Goal: Information Seeking & Learning: Learn about a topic

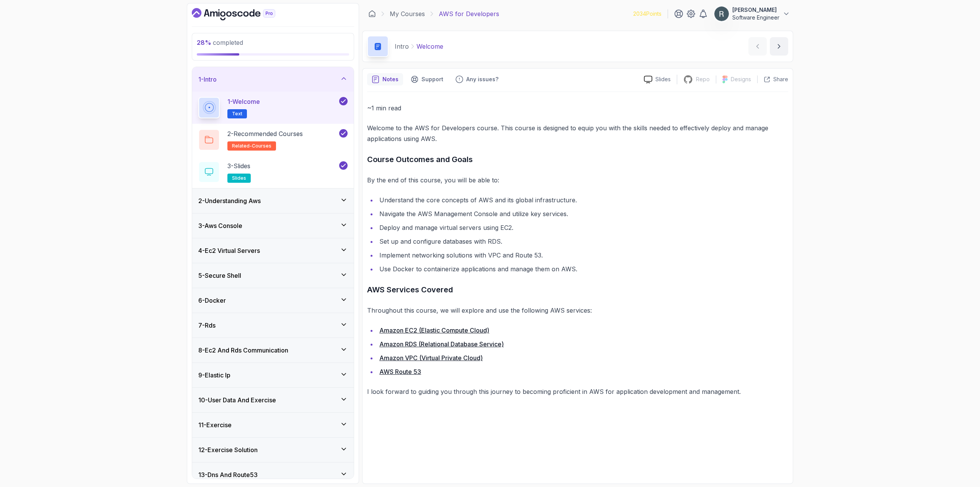
click at [257, 247] on h3 "4 - Ec2 Virtual Servers" at bounding box center [229, 250] width 62 height 9
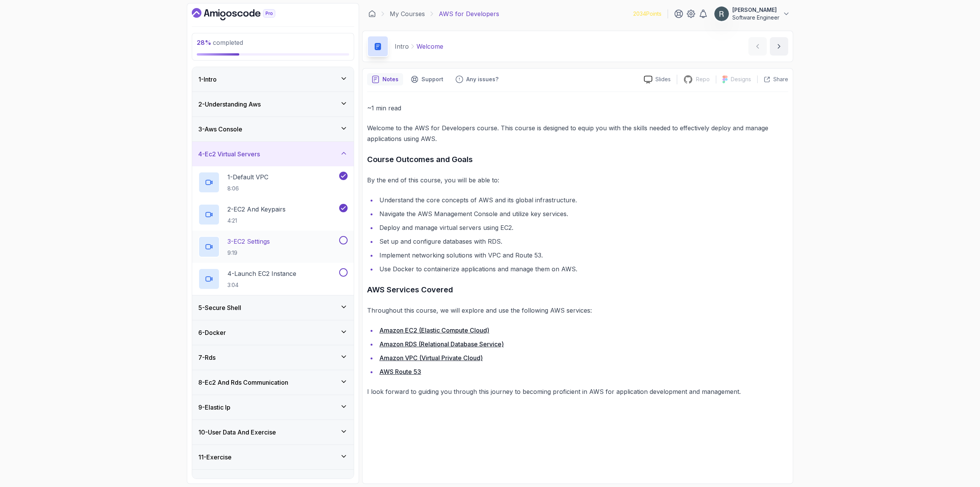
click at [276, 247] on div "3 - EC2 Settings 9:19" at bounding box center [267, 246] width 139 height 21
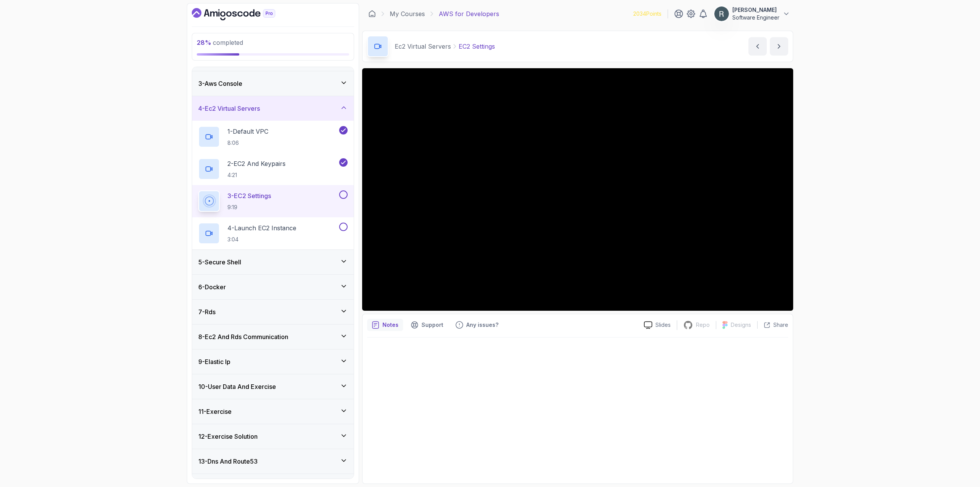
scroll to position [65, 0]
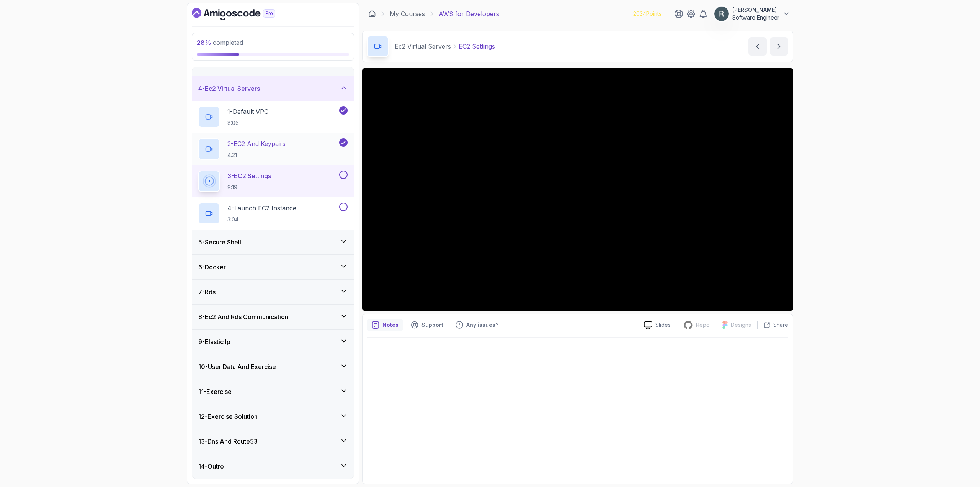
click at [296, 147] on div "2 - EC2 And Keypairs 4:21" at bounding box center [267, 148] width 139 height 21
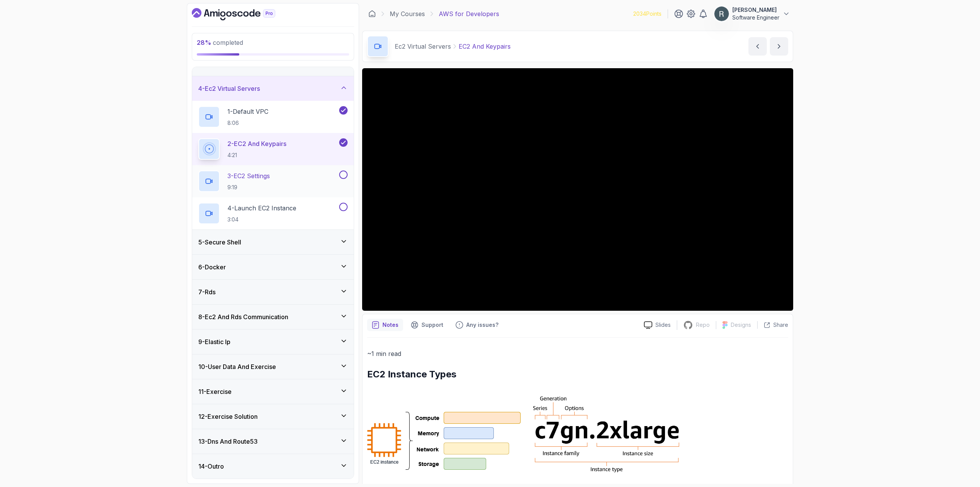
click at [284, 177] on div "3 - EC2 Settings 9:19" at bounding box center [267, 180] width 139 height 21
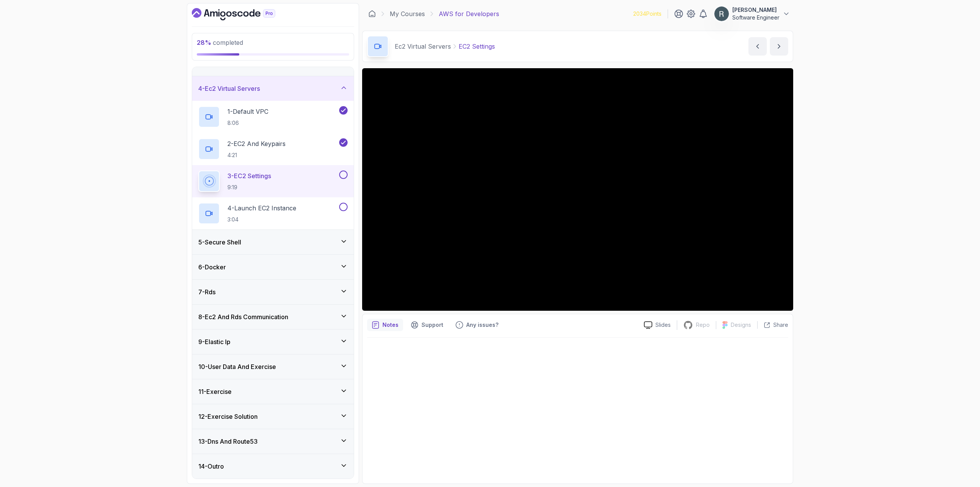
click at [342, 177] on button at bounding box center [343, 174] width 8 height 8
click at [299, 201] on div "4 - Launch EC2 Instance 3:04" at bounding box center [273, 213] width 162 height 32
click at [296, 208] on p "4 - Launch EC2 Instance" at bounding box center [261, 207] width 69 height 9
click at [343, 208] on button at bounding box center [343, 207] width 8 height 8
click at [311, 237] on div "5 - Secure Shell" at bounding box center [272, 241] width 149 height 9
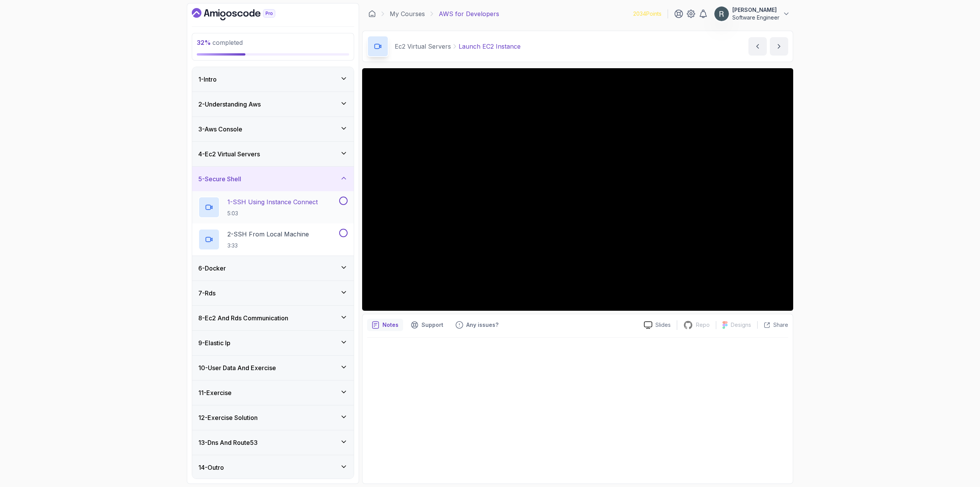
click at [307, 209] on h2 "1 - SSH Using Instance Connect 5:03" at bounding box center [272, 207] width 90 height 20
click at [343, 202] on button at bounding box center [343, 200] width 8 height 8
click at [291, 226] on div "2 - SSH From Local Machine 3:33" at bounding box center [273, 239] width 162 height 32
click at [292, 240] on h2 "2 - SSH From Local Machine 3:33" at bounding box center [268, 239] width 82 height 20
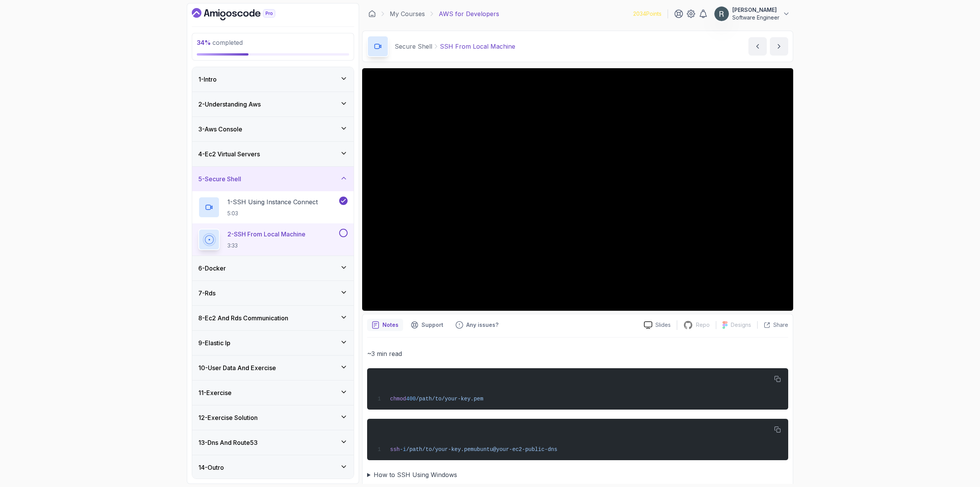
click at [343, 234] on button at bounding box center [343, 233] width 8 height 8
click at [309, 264] on div "6 - Docker" at bounding box center [272, 267] width 149 height 9
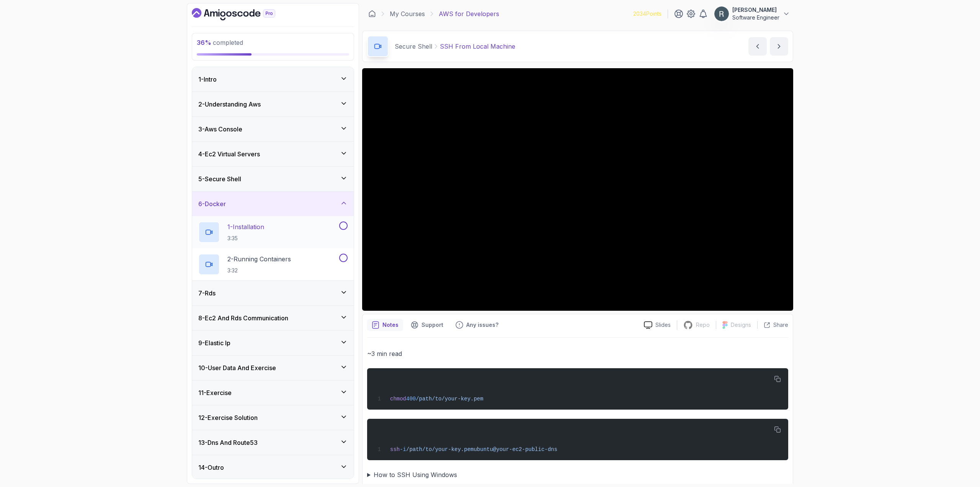
click at [304, 234] on div "1 - Installation 3:35" at bounding box center [267, 231] width 139 height 21
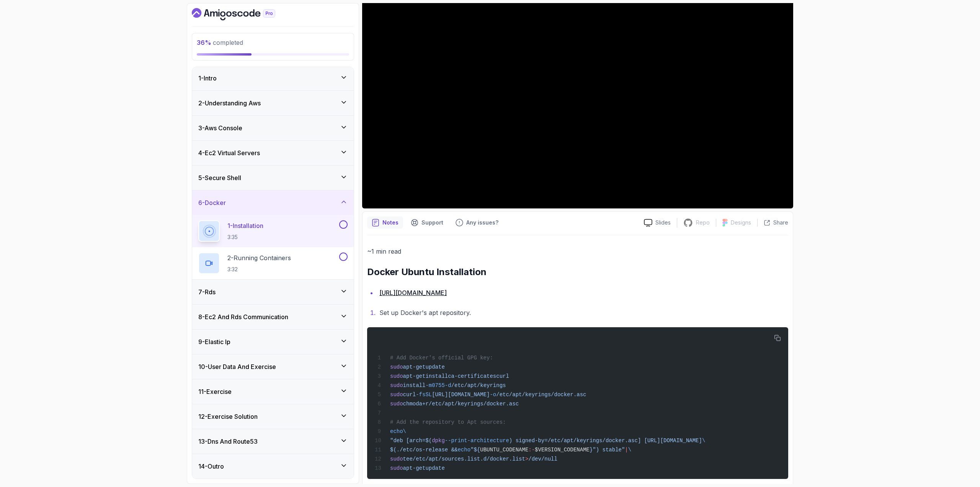
scroll to position [115, 0]
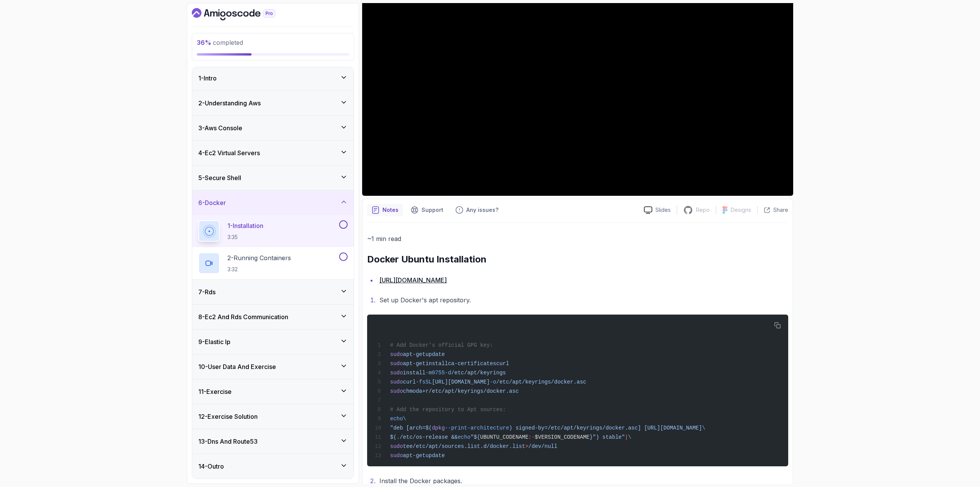
click at [345, 227] on button at bounding box center [343, 224] width 8 height 8
click at [329, 261] on div "2 - Running Containers 3:32" at bounding box center [267, 262] width 139 height 21
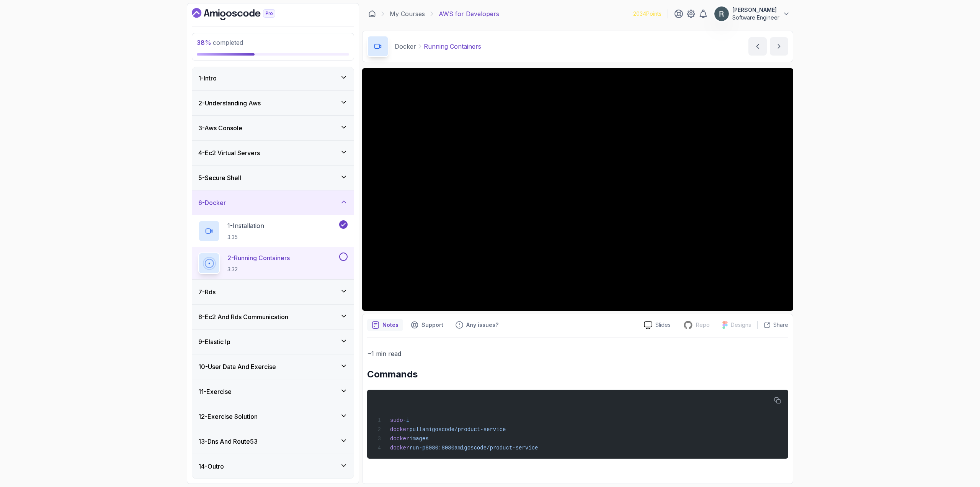
click at [344, 256] on button at bounding box center [343, 256] width 8 height 8
click at [304, 293] on div "7 - Rds" at bounding box center [272, 291] width 149 height 9
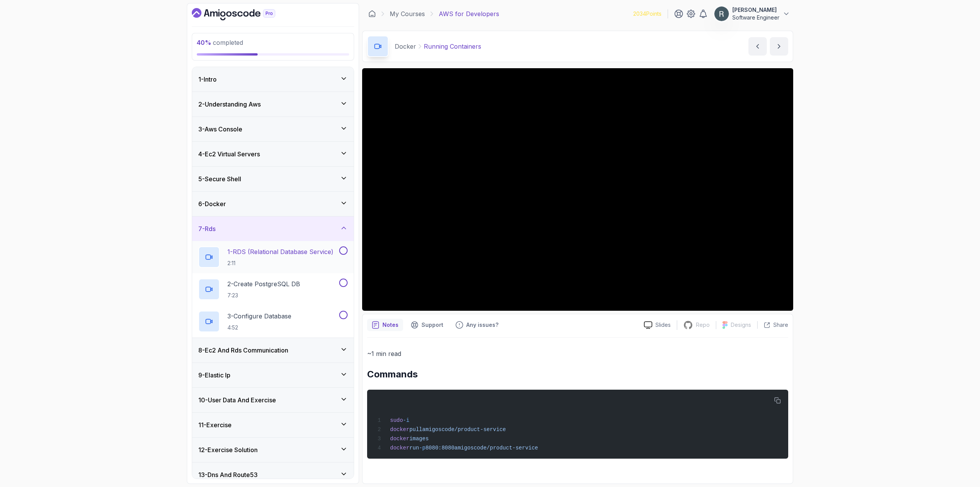
click at [309, 259] on p "2:11" at bounding box center [280, 263] width 106 height 8
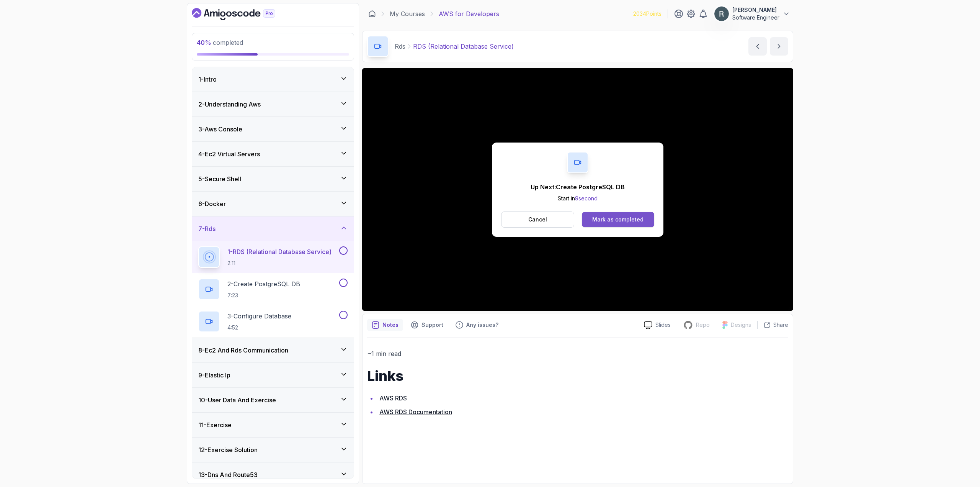
click at [627, 223] on button "Mark as completed" at bounding box center [618, 219] width 72 height 15
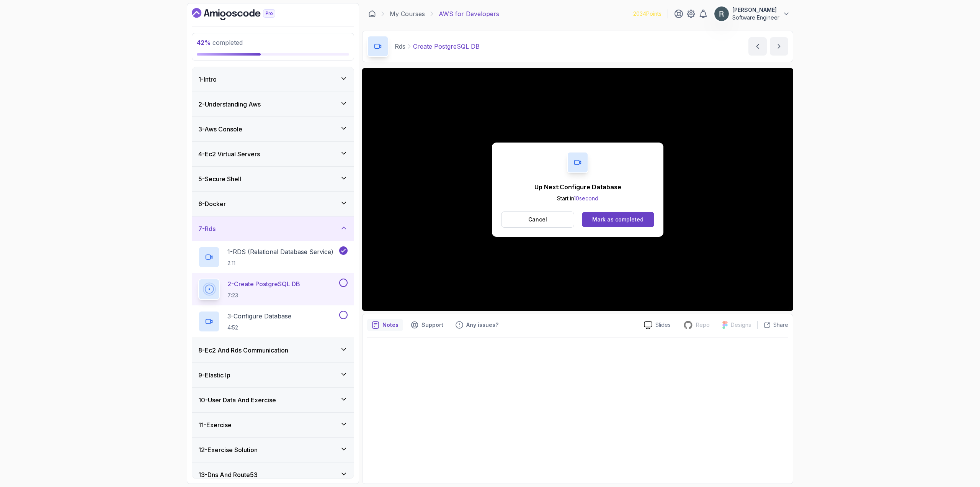
click at [344, 282] on button at bounding box center [343, 282] width 8 height 8
click at [333, 314] on div "3 - Configure Database 4:52" at bounding box center [267, 320] width 139 height 21
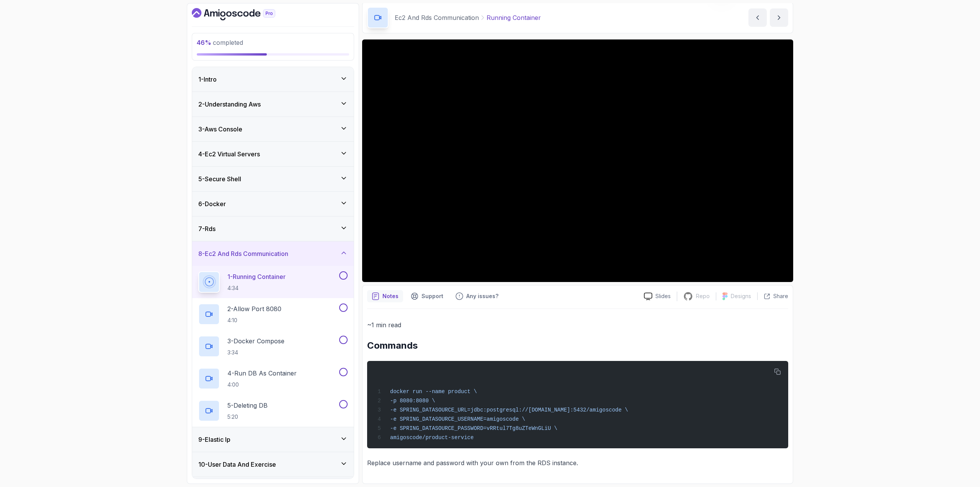
scroll to position [31, 0]
click at [100, 423] on div "46 % completed 1 - Intro 2 - Understanding Aws 3 - Aws Console 4 - Ec2 Virtual …" at bounding box center [490, 243] width 980 height 487
click at [341, 277] on button at bounding box center [343, 275] width 8 height 8
click at [302, 310] on div "2 - Allow Port 8080 4:10" at bounding box center [267, 313] width 139 height 21
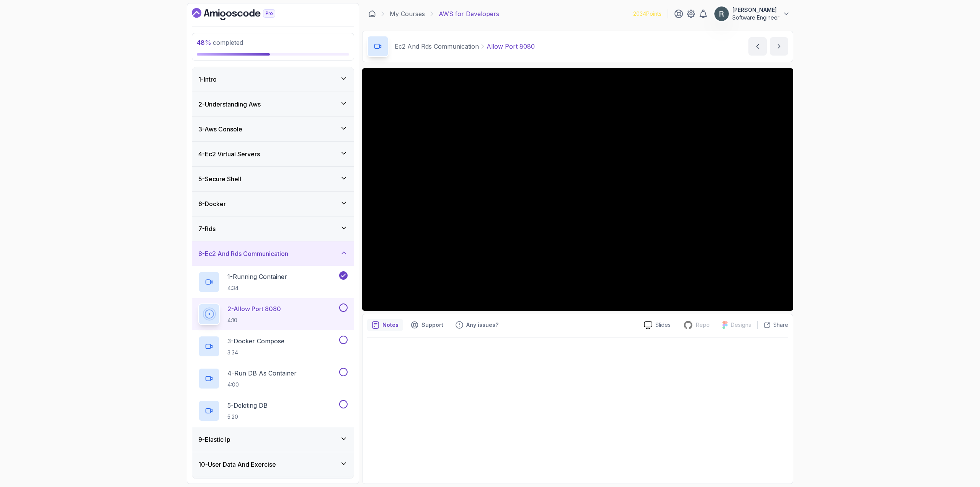
click at [343, 308] on button at bounding box center [343, 307] width 8 height 8
click at [319, 339] on div "3 - Docker Compose 3:34" at bounding box center [267, 345] width 139 height 21
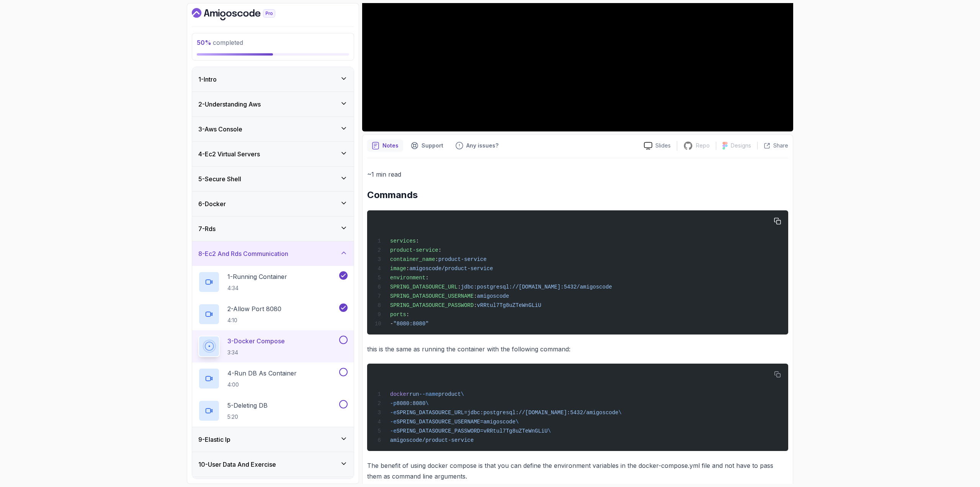
scroll to position [199, 0]
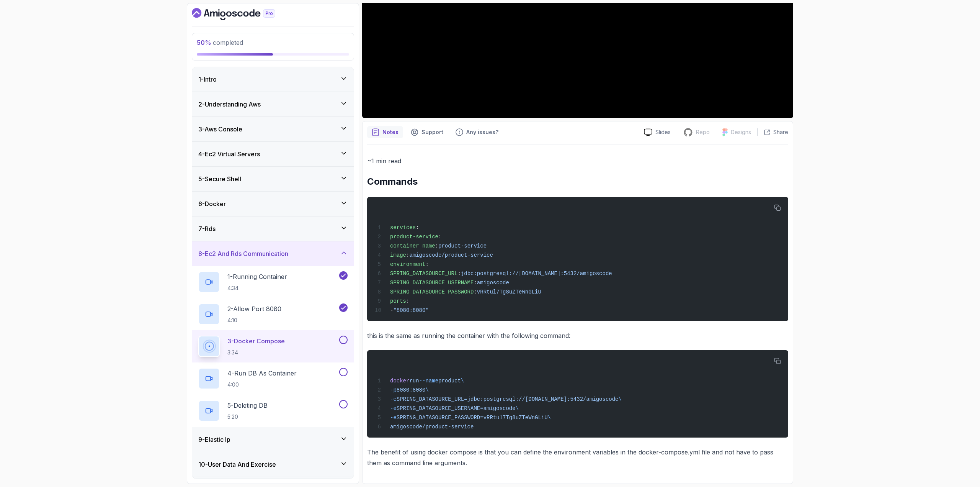
click at [345, 339] on button at bounding box center [343, 339] width 8 height 8
click at [326, 376] on div "4 - Run DB As Container 4:00" at bounding box center [267, 378] width 139 height 21
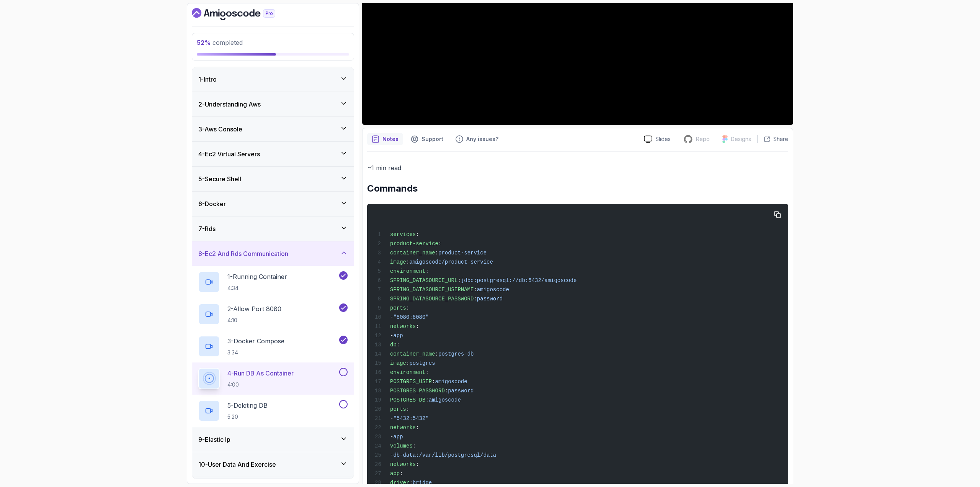
scroll to position [241, 0]
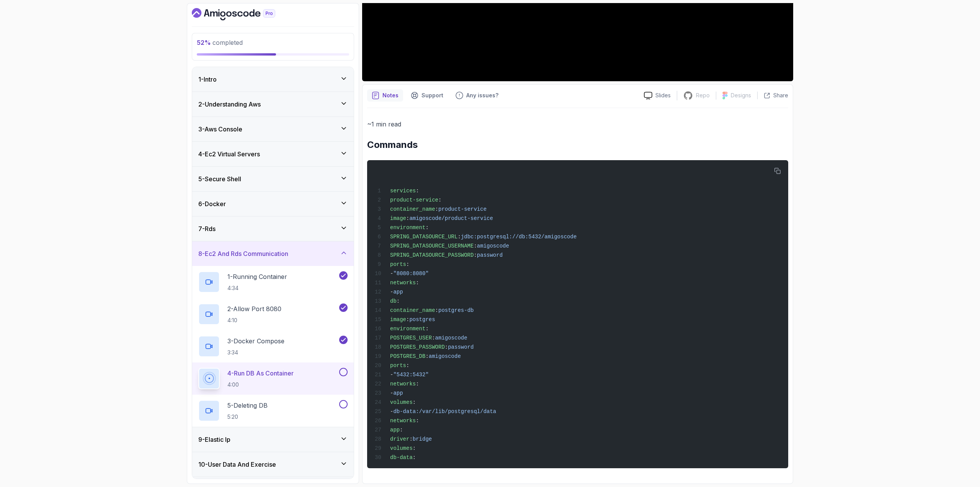
click at [343, 372] on button at bounding box center [343, 372] width 8 height 8
click at [316, 406] on div "5 - Deleting DB 5:20" at bounding box center [267, 410] width 139 height 21
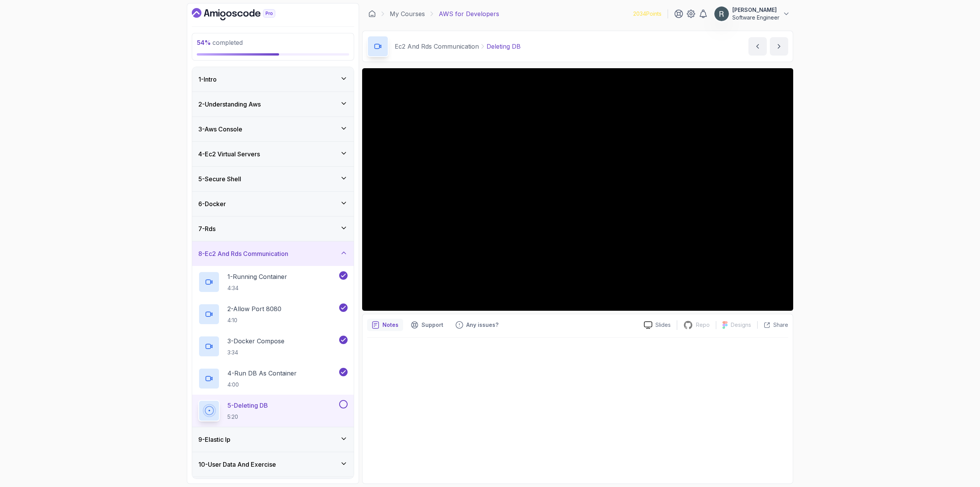
scroll to position [98, 0]
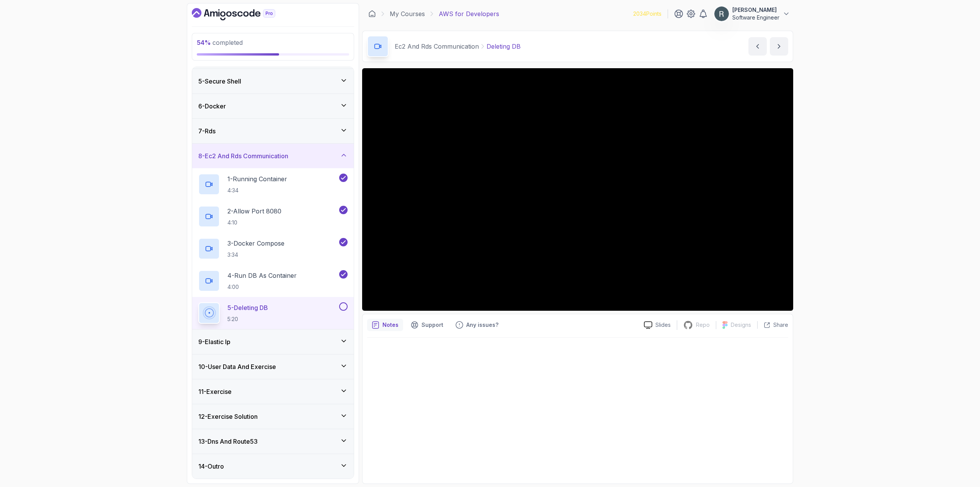
click at [344, 305] on button at bounding box center [343, 306] width 8 height 8
click at [261, 344] on div "9 - Elastic Ip" at bounding box center [272, 341] width 149 height 9
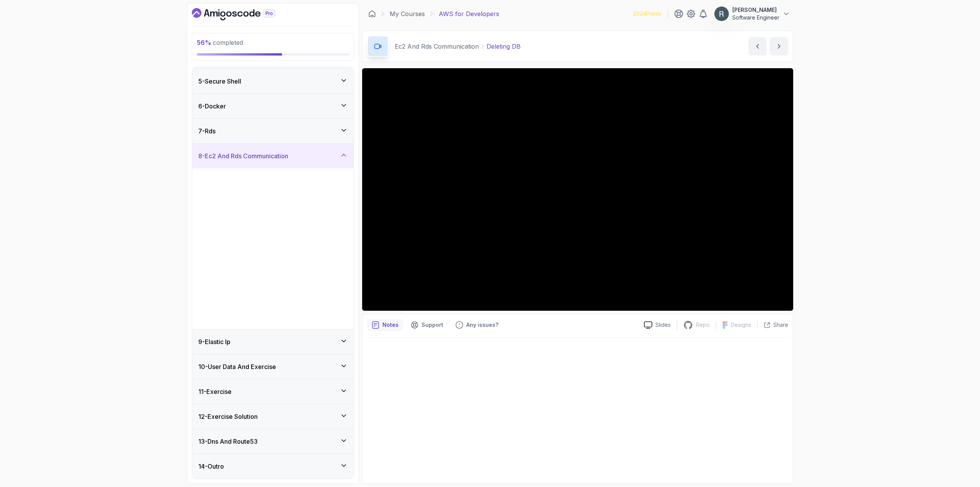
scroll to position [0, 0]
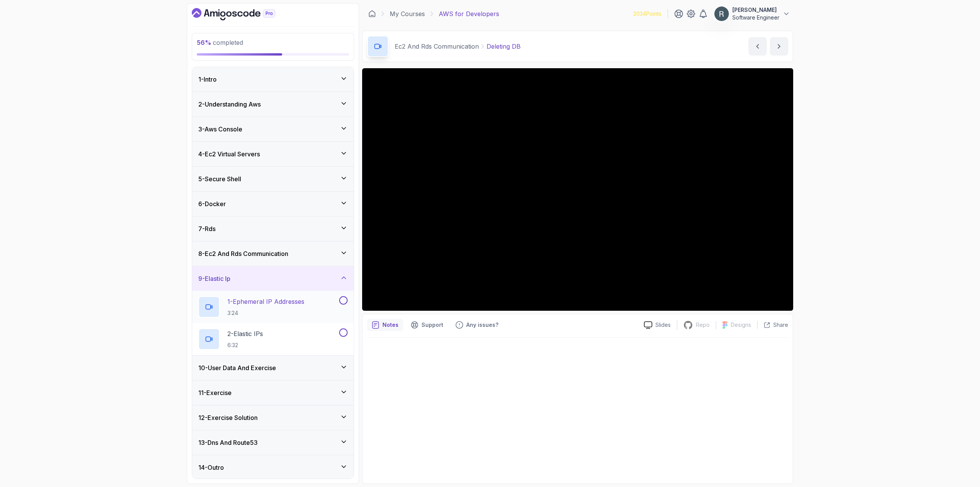
click at [287, 313] on p "3:24" at bounding box center [265, 313] width 77 height 8
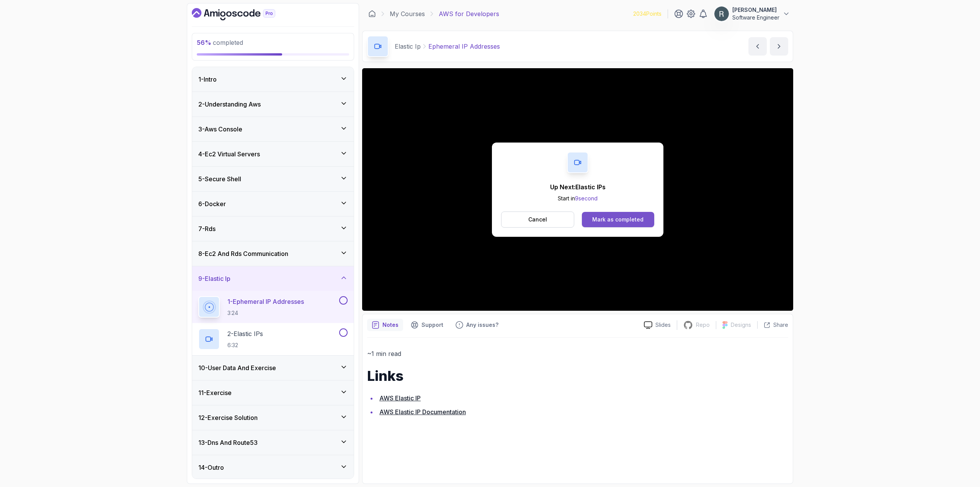
click at [616, 217] on div "Mark as completed" at bounding box center [617, 220] width 51 height 8
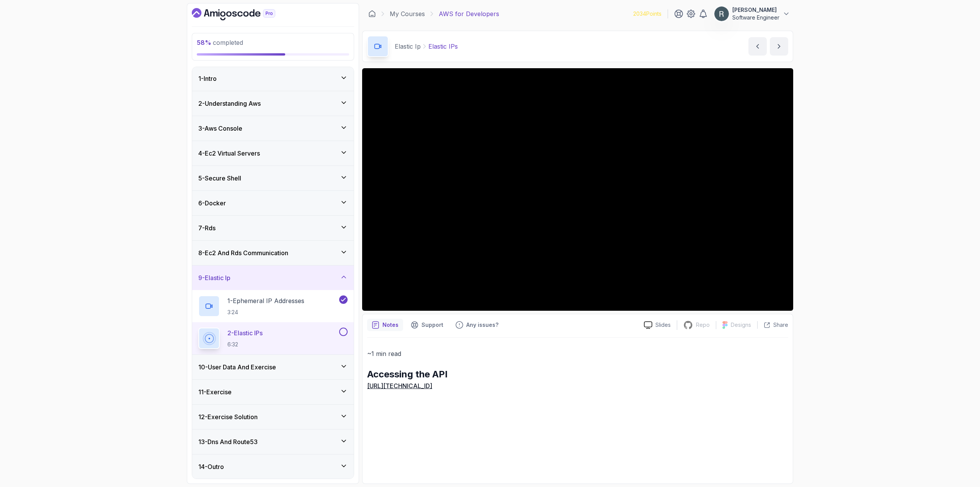
scroll to position [1, 0]
click at [344, 332] on button at bounding box center [343, 331] width 8 height 8
click at [326, 366] on div "10 - User Data And Exercise" at bounding box center [272, 366] width 149 height 9
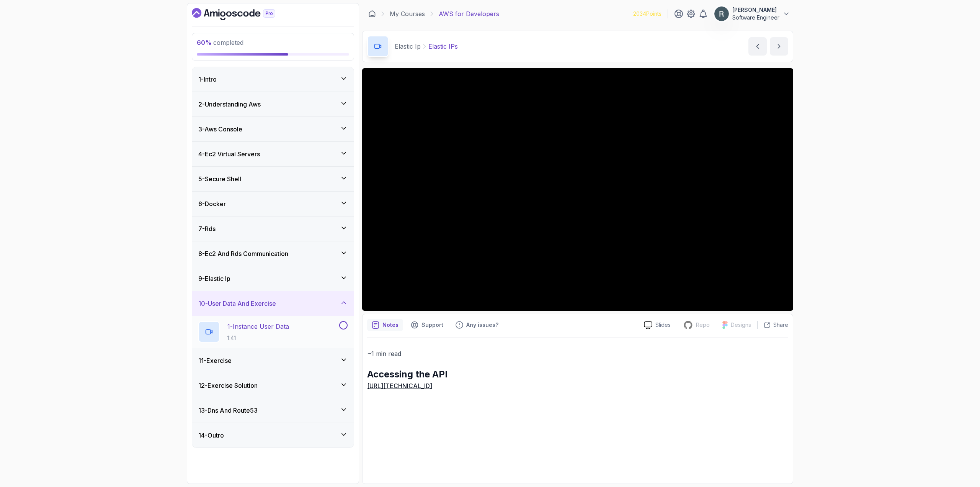
click at [315, 330] on div "1 - Instance User Data 1:41" at bounding box center [267, 331] width 139 height 21
click at [341, 325] on button at bounding box center [343, 325] width 8 height 8
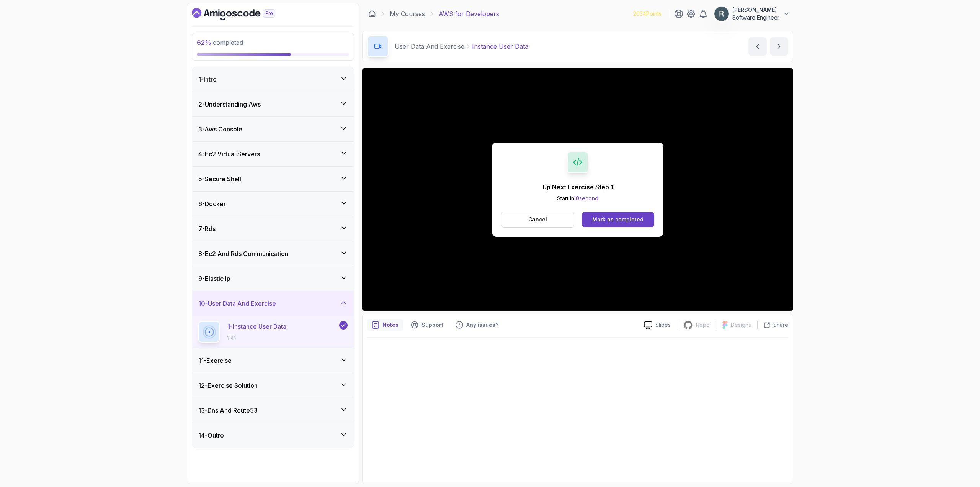
click at [301, 350] on div "11 - Exercise" at bounding box center [273, 360] width 162 height 25
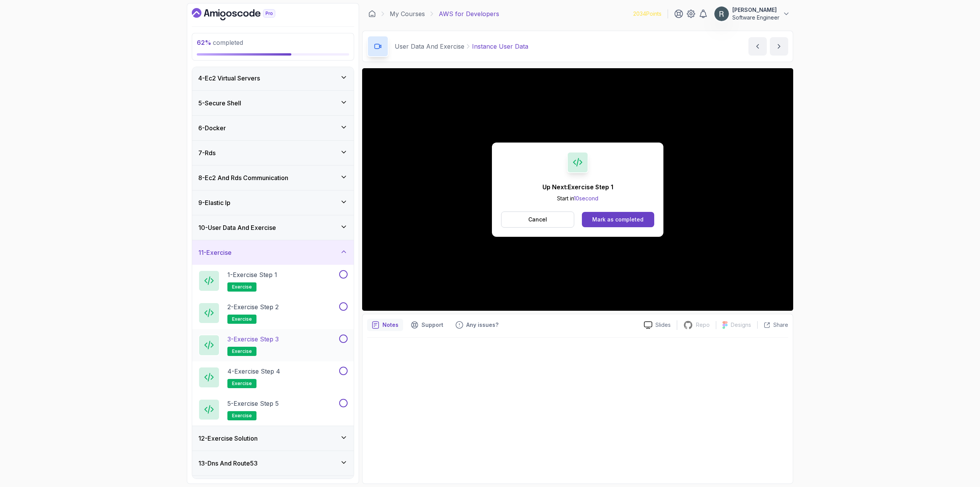
scroll to position [98, 0]
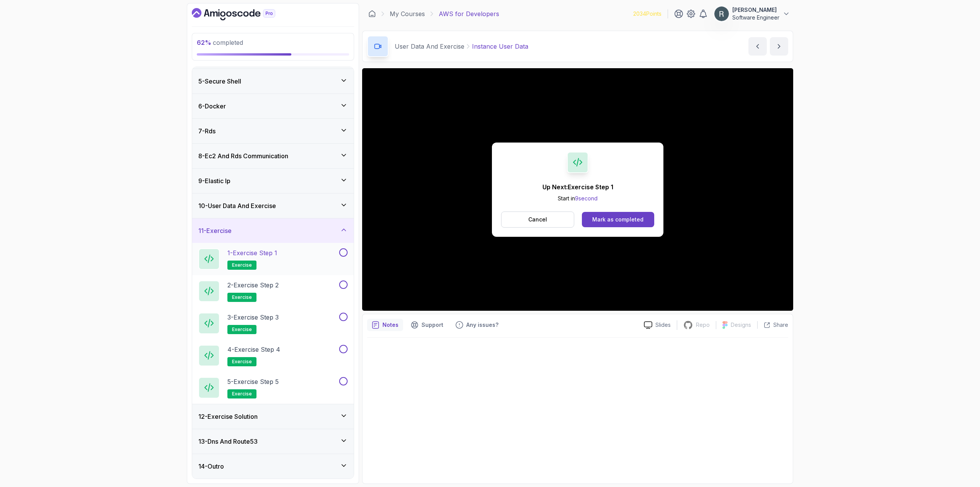
click at [297, 266] on div "1 - Exercise Step 1 exercise" at bounding box center [267, 258] width 139 height 21
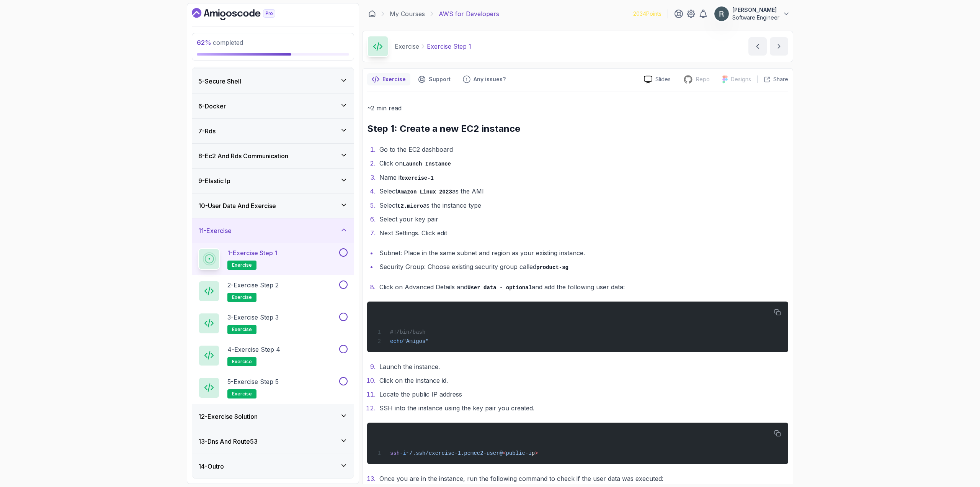
click at [341, 250] on button at bounding box center [343, 252] width 8 height 8
click at [332, 284] on div "2 - Exercise Step 2 exercise" at bounding box center [267, 290] width 139 height 21
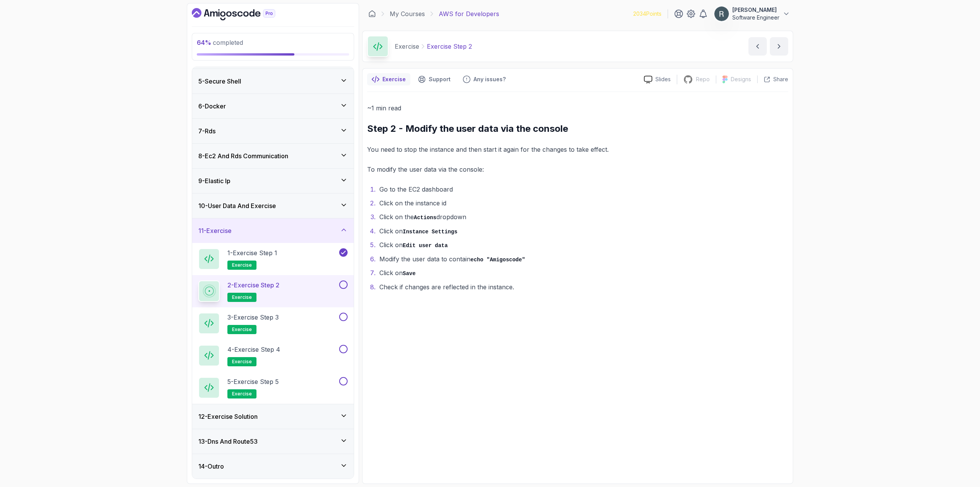
click at [342, 284] on button at bounding box center [343, 284] width 8 height 8
click at [315, 312] on div "3 - Exercise Step 3 exercise" at bounding box center [267, 322] width 139 height 21
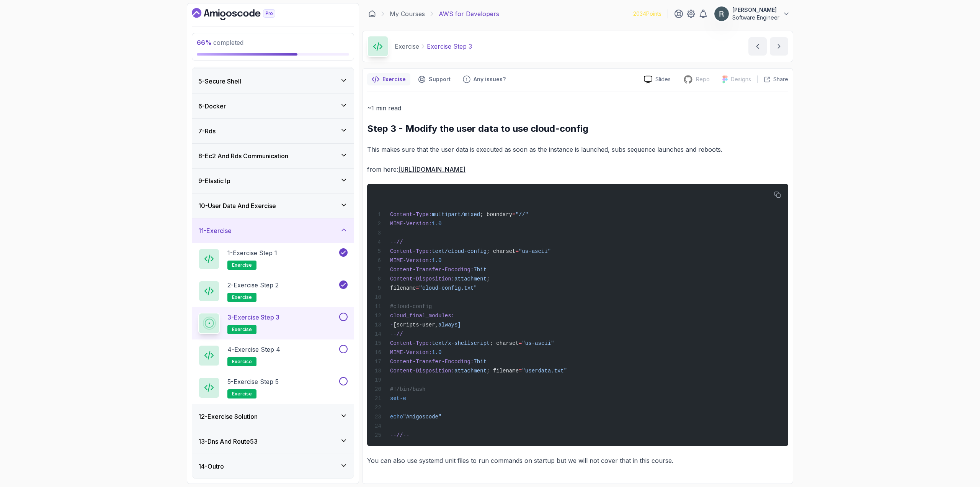
click at [343, 317] on button at bounding box center [343, 316] width 8 height 8
click at [327, 350] on div "4 - Exercise Step 4 exercise" at bounding box center [267, 355] width 139 height 21
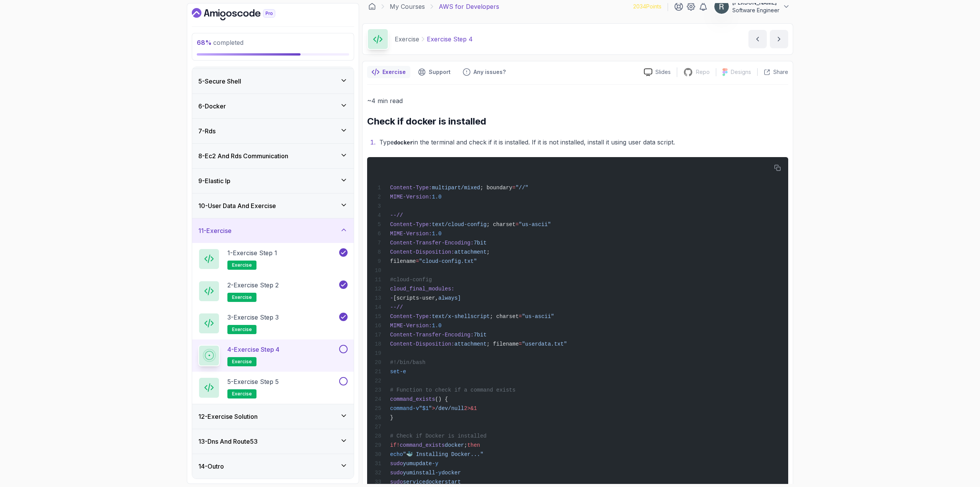
click at [345, 348] on button at bounding box center [343, 349] width 8 height 8
click at [325, 379] on div "5 - Exercise Step 5 exercise" at bounding box center [267, 387] width 139 height 21
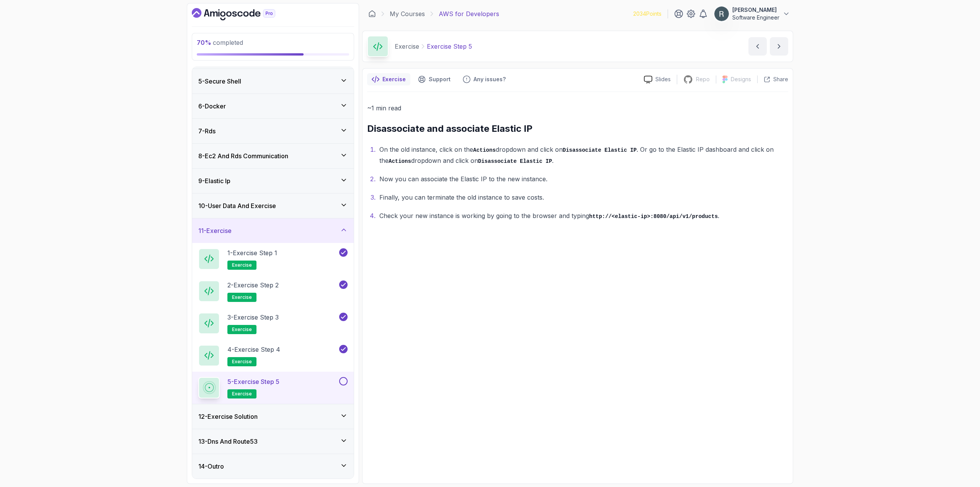
click at [342, 380] on button at bounding box center [343, 381] width 8 height 8
click at [299, 412] on div "12 - Exercise Solution" at bounding box center [272, 416] width 149 height 9
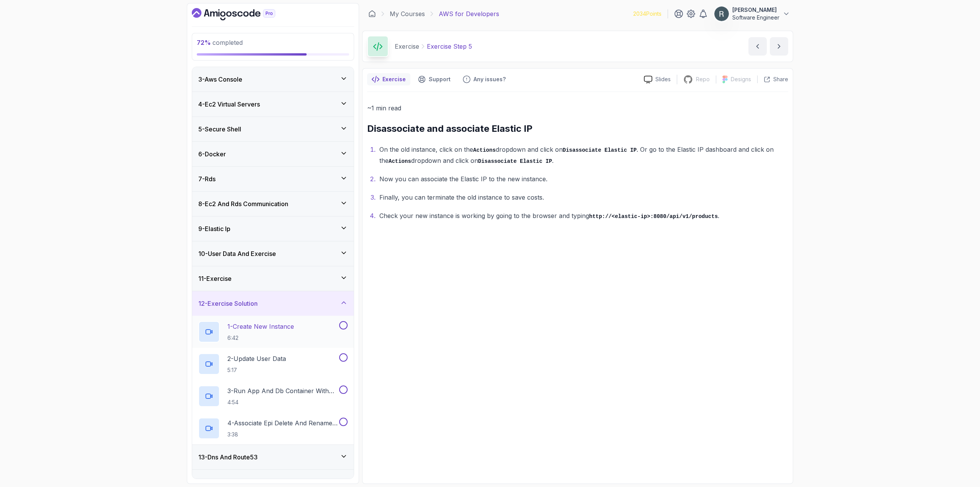
scroll to position [65, 0]
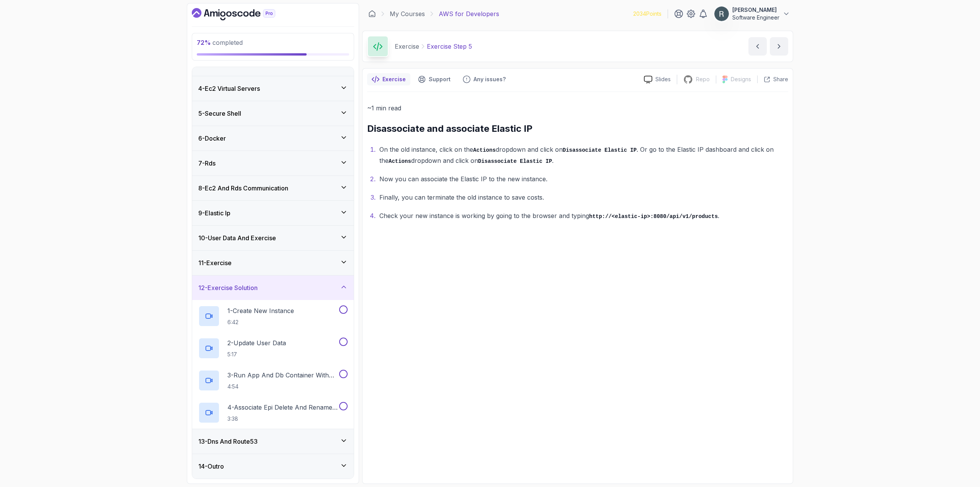
click at [305, 439] on div "13 - Dns And Route53" at bounding box center [272, 440] width 149 height 9
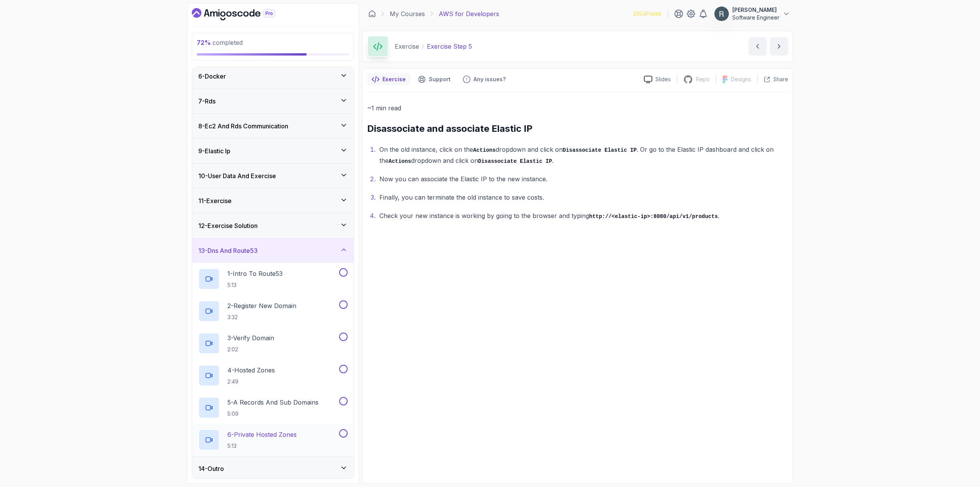
scroll to position [130, 0]
click at [303, 467] on div "14 - Outro" at bounding box center [272, 465] width 149 height 9
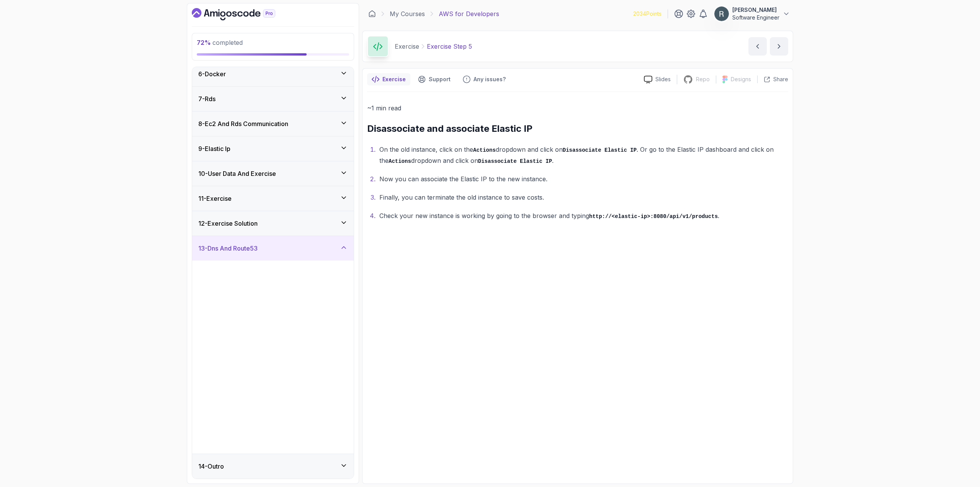
scroll to position [0, 0]
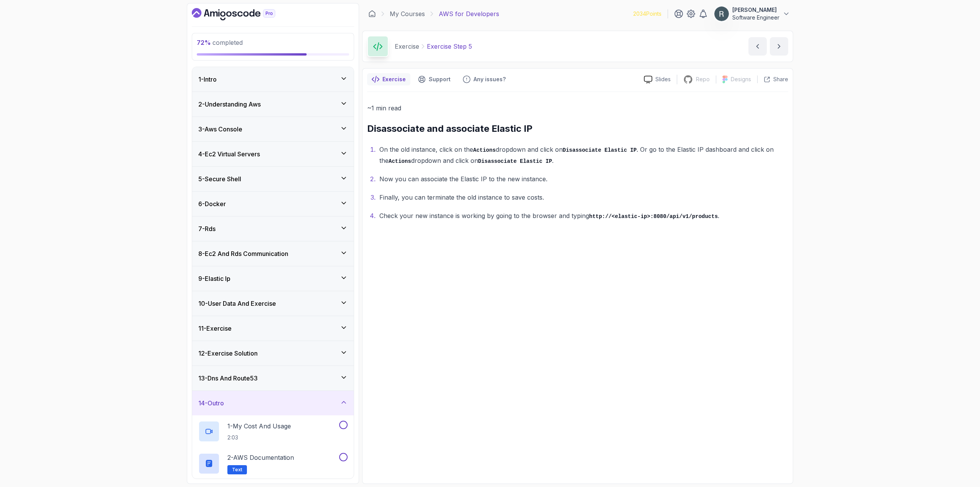
click at [310, 383] on div "13 - Dns And Route53" at bounding box center [273, 378] width 162 height 25
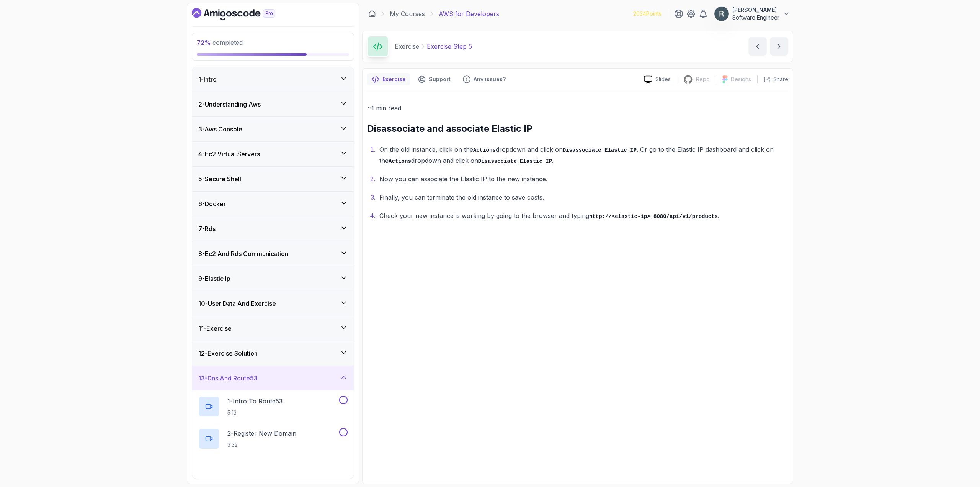
click at [300, 350] on div "12 - Exercise Solution" at bounding box center [272, 352] width 149 height 9
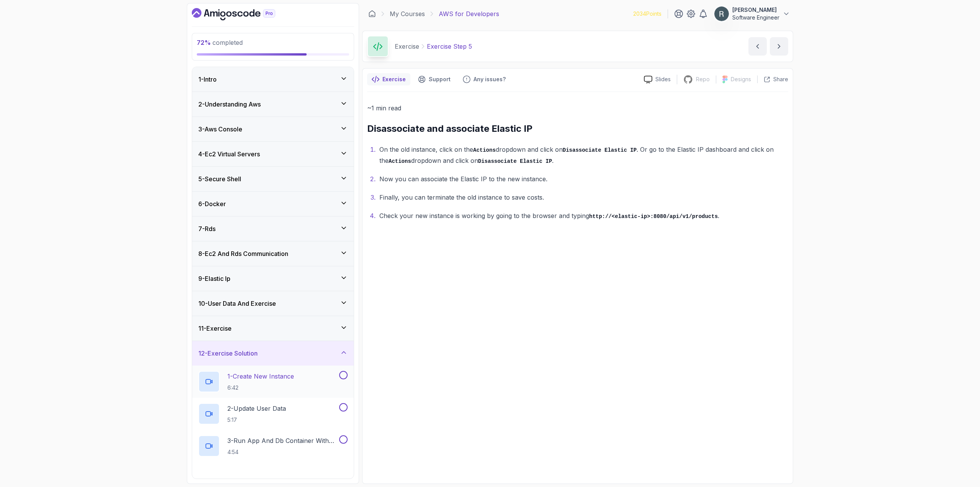
click at [307, 376] on div "1 - Create New Instance 6:42" at bounding box center [267, 381] width 139 height 21
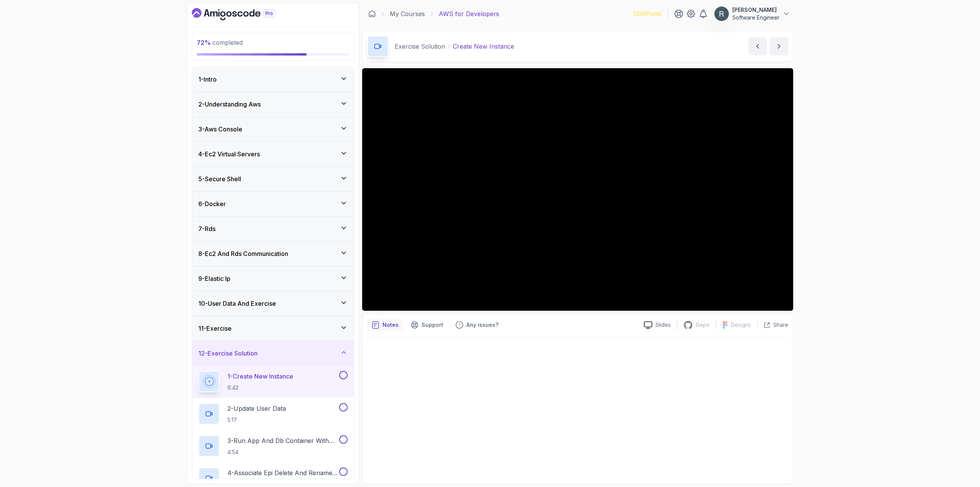
click at [346, 374] on button at bounding box center [343, 375] width 8 height 8
click at [309, 408] on div "2 - Update User Data 5:17" at bounding box center [267, 413] width 139 height 21
click at [341, 407] on button at bounding box center [343, 407] width 8 height 8
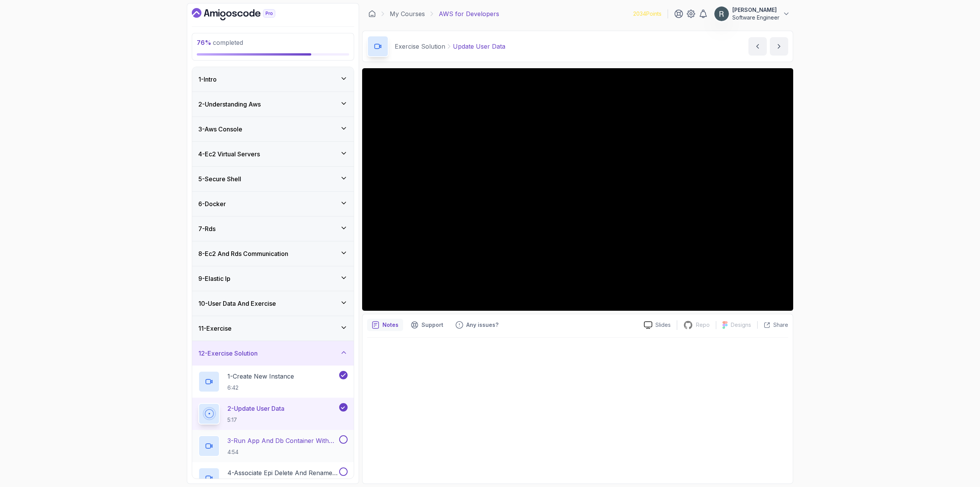
click at [302, 438] on p "3 - Run App And Db Container With User Data" at bounding box center [282, 440] width 110 height 9
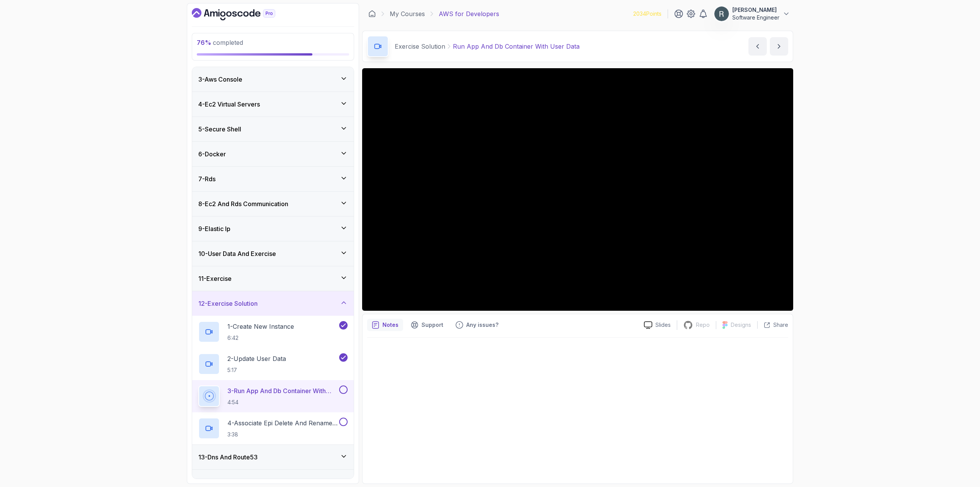
scroll to position [65, 0]
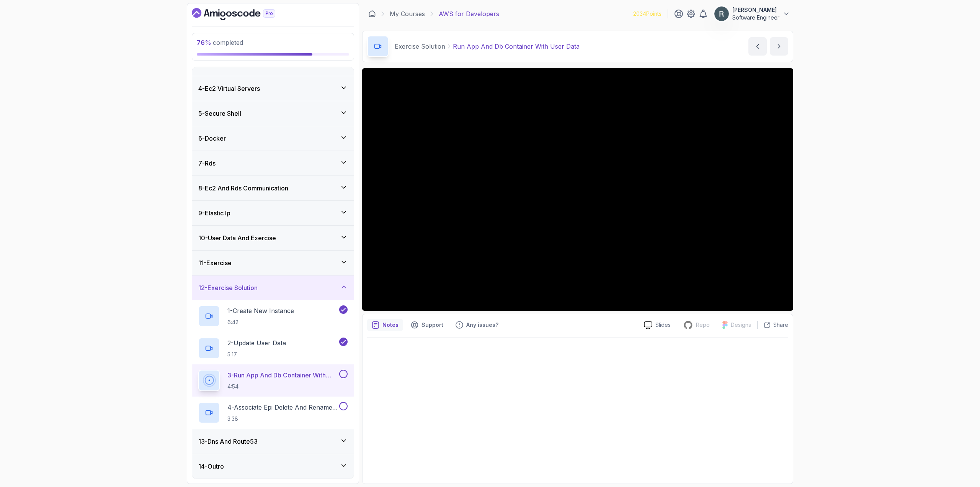
click at [343, 372] on button at bounding box center [343, 373] width 8 height 8
click at [296, 411] on p "4 - Associate Epi Delete And Rename Instance" at bounding box center [282, 406] width 110 height 9
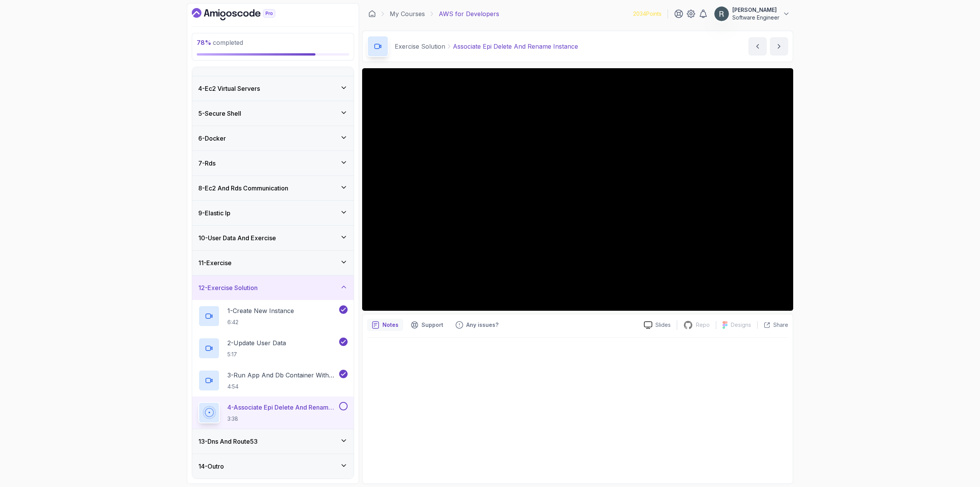
click at [341, 407] on button at bounding box center [343, 406] width 8 height 8
